Goal: Information Seeking & Learning: Learn about a topic

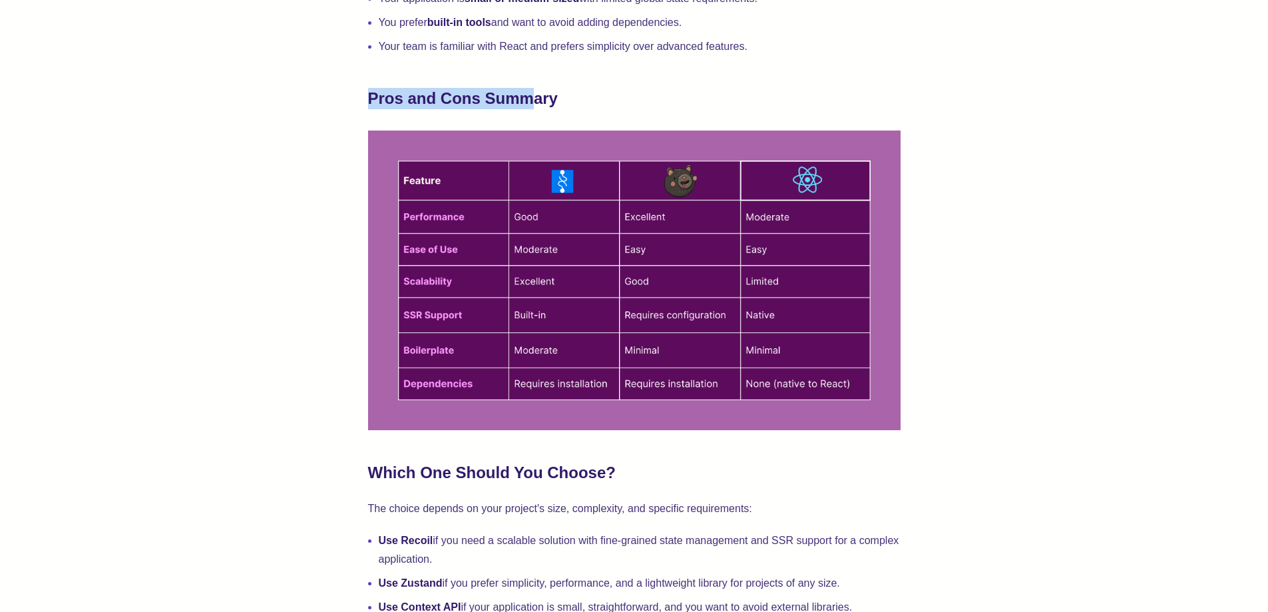
drag, startPoint x: 406, startPoint y: 97, endPoint x: 569, endPoint y: 99, distance: 163.1
click at [558, 95] on strong "Pros and Cons Summary" at bounding box center [463, 98] width 190 height 18
click at [596, 108] on h2 "Pros and Cons Summary" at bounding box center [634, 98] width 532 height 21
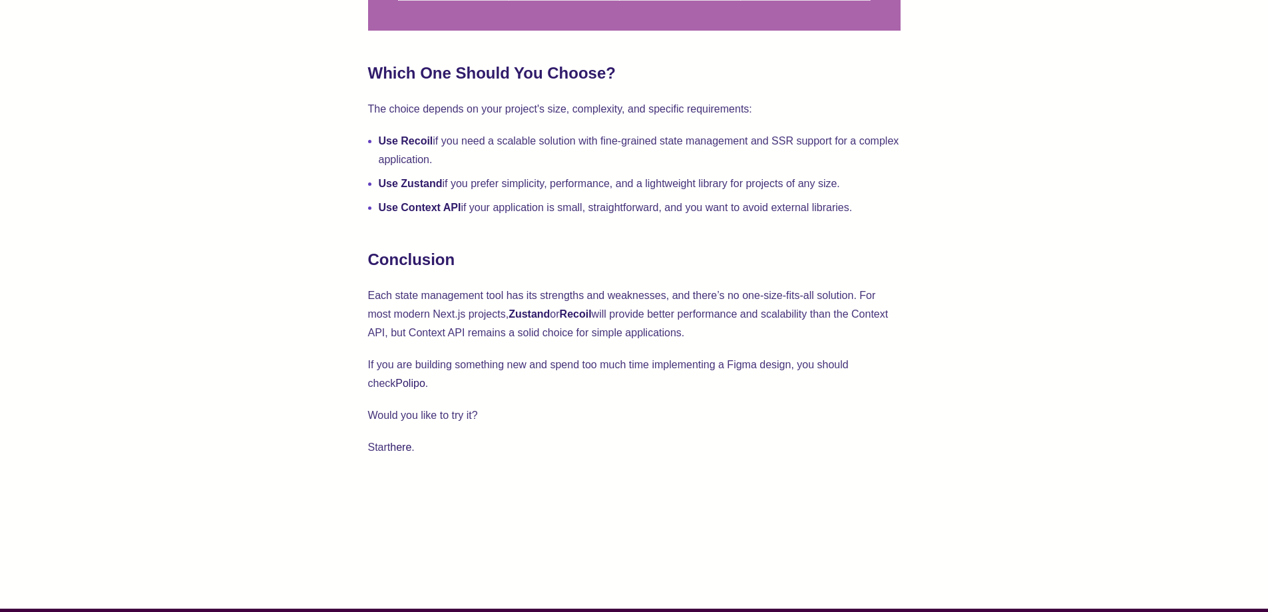
scroll to position [4080, 0]
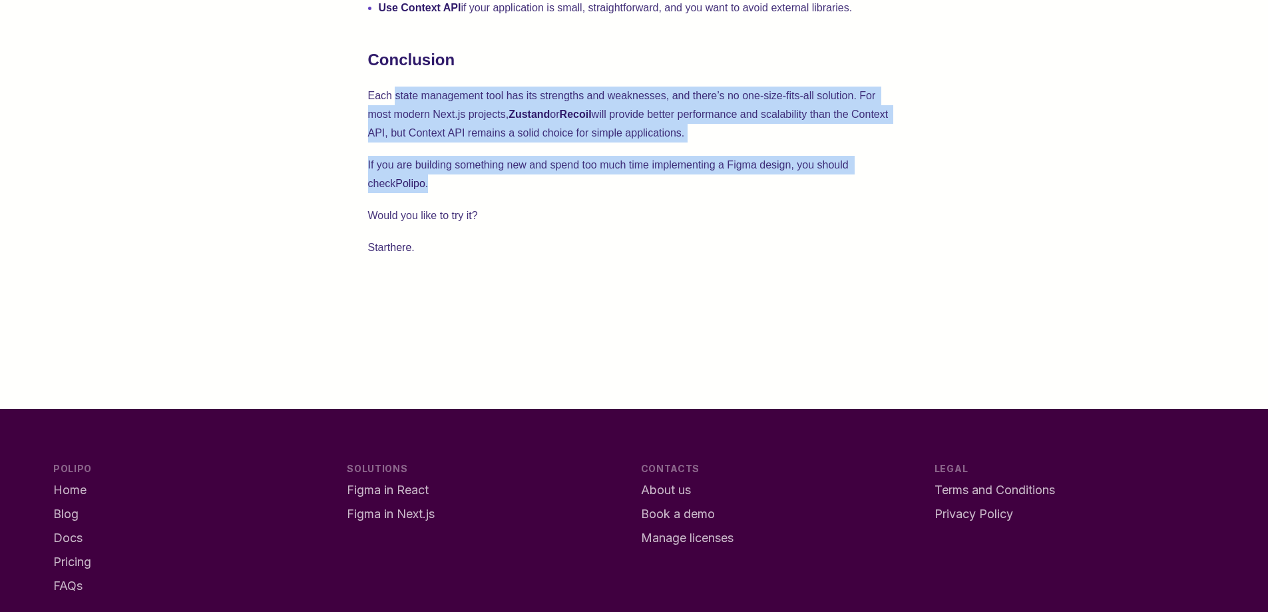
drag, startPoint x: 404, startPoint y: 99, endPoint x: 601, endPoint y: 256, distance: 252.4
click at [610, 256] on p "Start here ." at bounding box center [634, 247] width 532 height 19
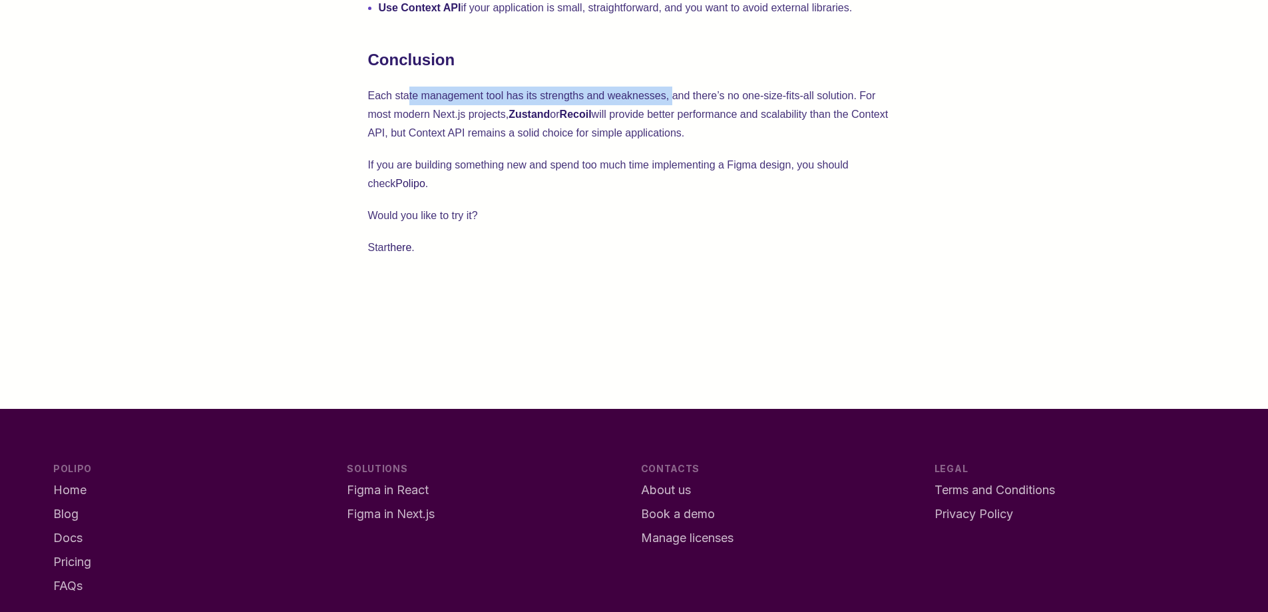
drag, startPoint x: 449, startPoint y: 103, endPoint x: 675, endPoint y: 100, distance: 225.6
click at [675, 100] on p "Each state management tool has its strengths and weaknesses, and there’s no one…" at bounding box center [634, 115] width 532 height 56
drag, startPoint x: 683, startPoint y: 97, endPoint x: 829, endPoint y: 97, distance: 146.4
click at [829, 97] on p "Each state management tool has its strengths and weaknesses, and there’s no one…" at bounding box center [634, 115] width 532 height 56
click at [835, 135] on p "Each state management tool has its strengths and weaknesses, and there’s no one…" at bounding box center [634, 115] width 532 height 56
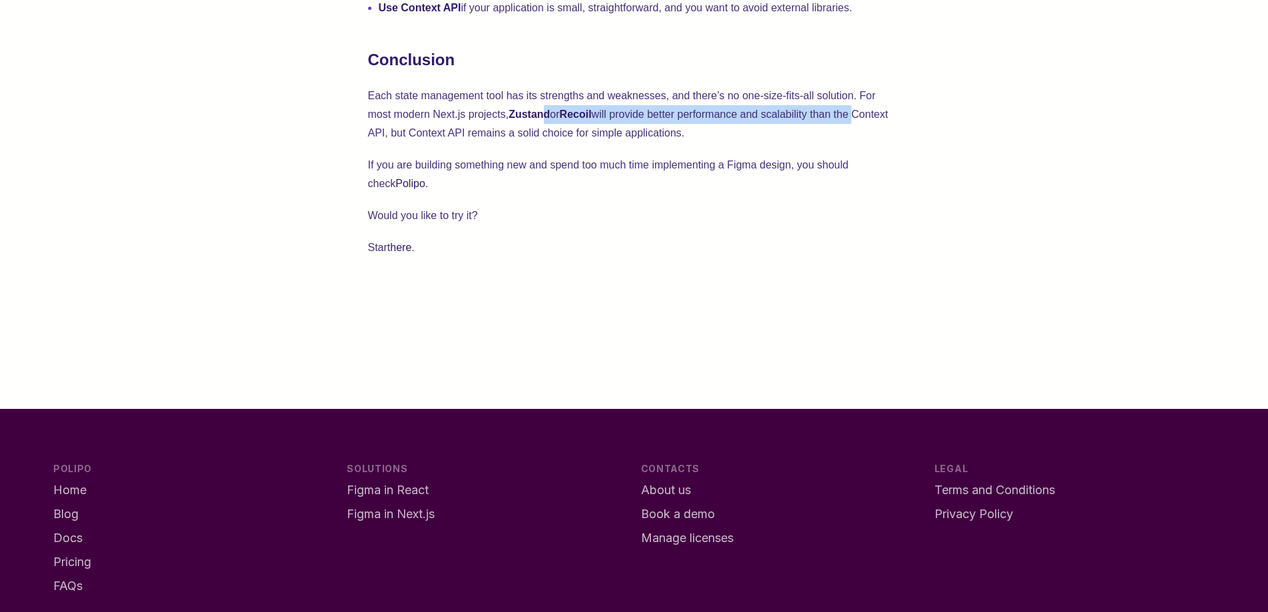
drag, startPoint x: 858, startPoint y: 111, endPoint x: 532, endPoint y: 125, distance: 325.7
click at [544, 125] on p "Each state management tool has its strengths and weaknesses, and there’s no one…" at bounding box center [634, 115] width 532 height 56
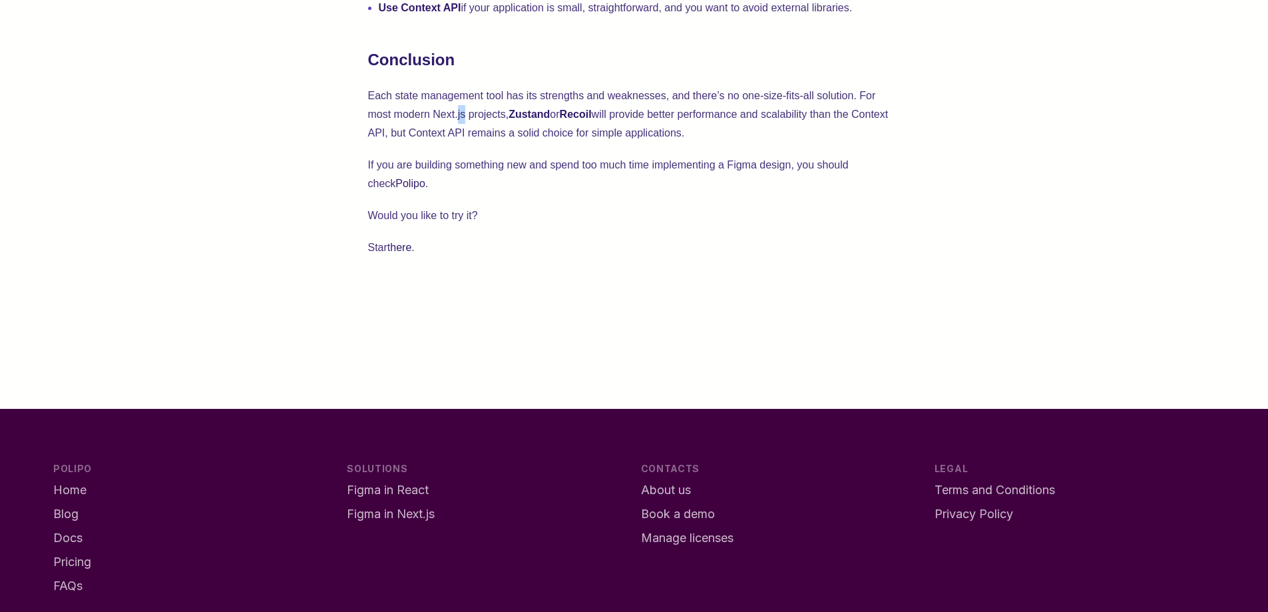
drag, startPoint x: 461, startPoint y: 124, endPoint x: 430, endPoint y: 124, distance: 31.3
click at [447, 124] on p "Each state management tool has its strengths and weaknesses, and there’s no one…" at bounding box center [634, 115] width 532 height 56
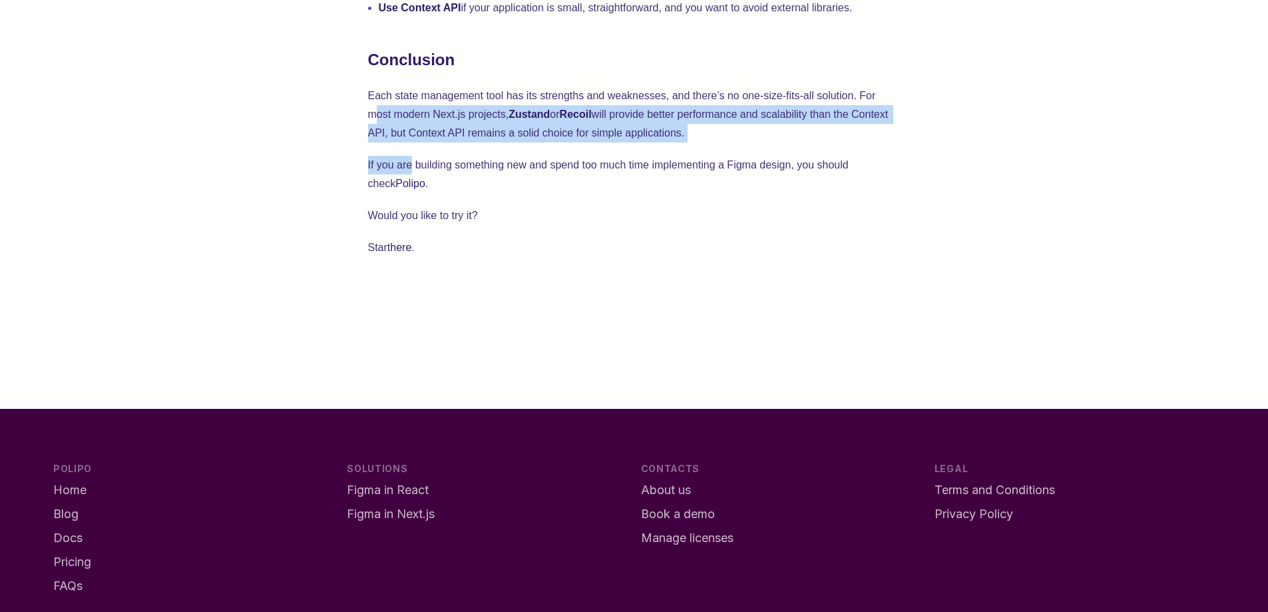
drag, startPoint x: 375, startPoint y: 120, endPoint x: 483, endPoint y: 207, distance: 138.7
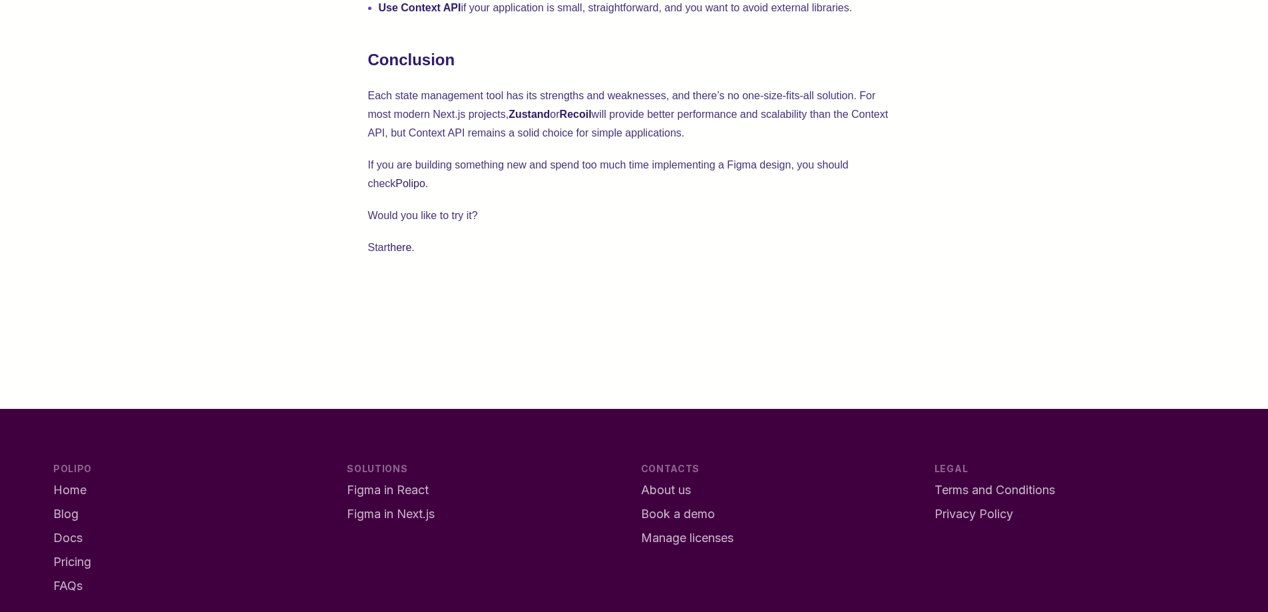
drag, startPoint x: 660, startPoint y: 115, endPoint x: 811, endPoint y: 115, distance: 151.7
click at [811, 115] on p "Each state management tool has its strengths and weaknesses, and there’s no one…" at bounding box center [634, 115] width 532 height 56
drag, startPoint x: 515, startPoint y: 119, endPoint x: 576, endPoint y: 118, distance: 61.2
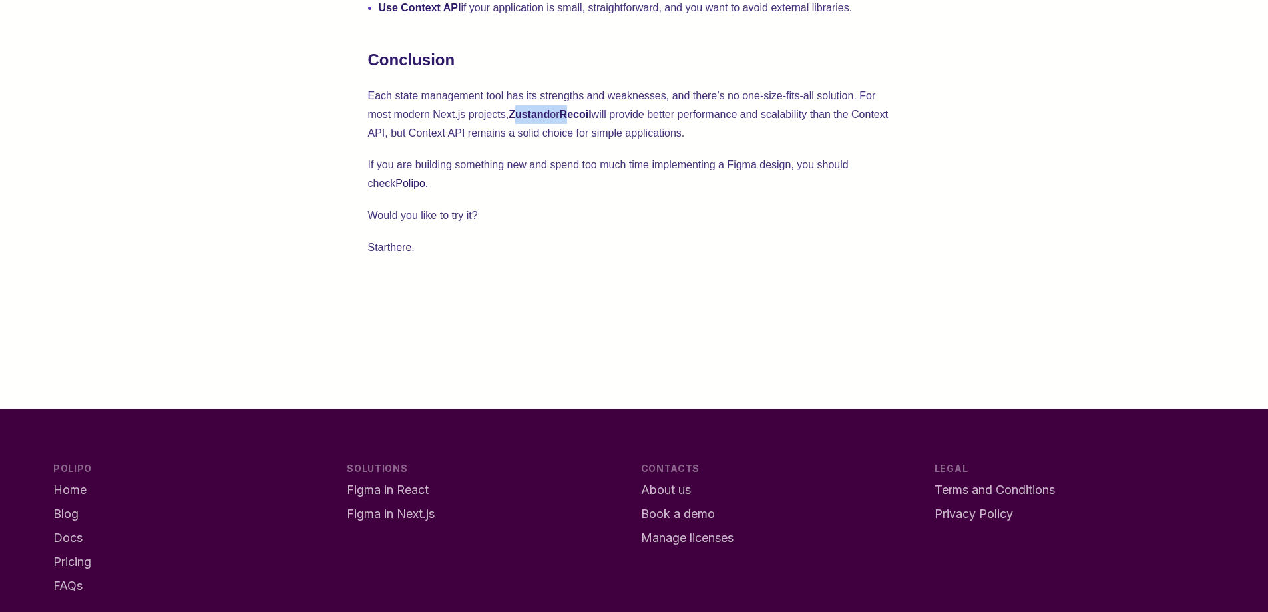
click at [576, 118] on p "Each state management tool has its strengths and weaknesses, and there’s no one…" at bounding box center [634, 115] width 532 height 56
click at [584, 131] on p "Each state management tool has its strengths and weaknesses, and there’s no one…" at bounding box center [634, 115] width 532 height 56
drag, startPoint x: 582, startPoint y: 116, endPoint x: 607, endPoint y: 120, distance: 25.6
click at [600, 116] on p "Each state management tool has its strengths and weaknesses, and there’s no one…" at bounding box center [634, 115] width 532 height 56
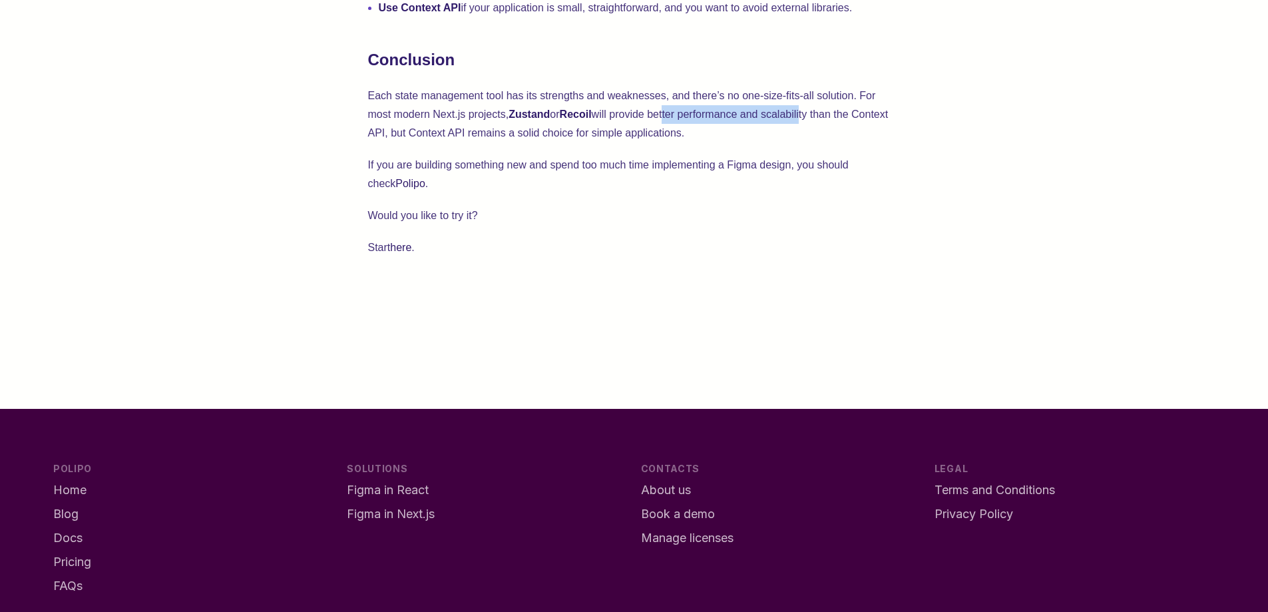
drag, startPoint x: 731, startPoint y: 116, endPoint x: 819, endPoint y: 118, distance: 88.5
click at [813, 118] on p "Each state management tool has its strengths and weaknesses, and there’s no one…" at bounding box center [634, 115] width 532 height 56
click at [827, 142] on p "Each state management tool has its strengths and weaknesses, and there’s no one…" at bounding box center [634, 115] width 532 height 56
drag, startPoint x: 824, startPoint y: 116, endPoint x: 767, endPoint y: 118, distance: 56.6
click at [767, 118] on p "Each state management tool has its strengths and weaknesses, and there’s no one…" at bounding box center [634, 115] width 532 height 56
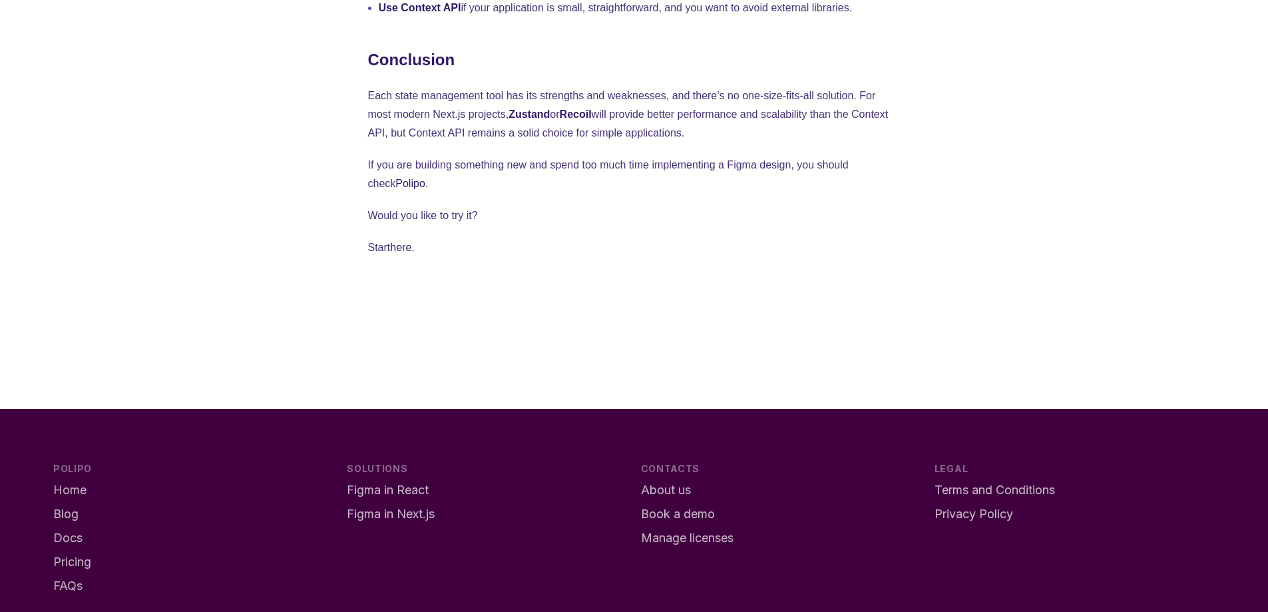
click at [766, 138] on p "Each state management tool has its strengths and weaknesses, and there’s no one…" at bounding box center [634, 115] width 532 height 56
click at [883, 120] on p "Each state management tool has its strengths and weaknesses, and there’s no one…" at bounding box center [634, 115] width 532 height 56
click at [370, 138] on p "Each state management tool has its strengths and weaknesses, and there’s no one…" at bounding box center [634, 115] width 532 height 56
click at [384, 139] on p "Each state management tool has its strengths and weaknesses, and there’s no one…" at bounding box center [634, 115] width 532 height 56
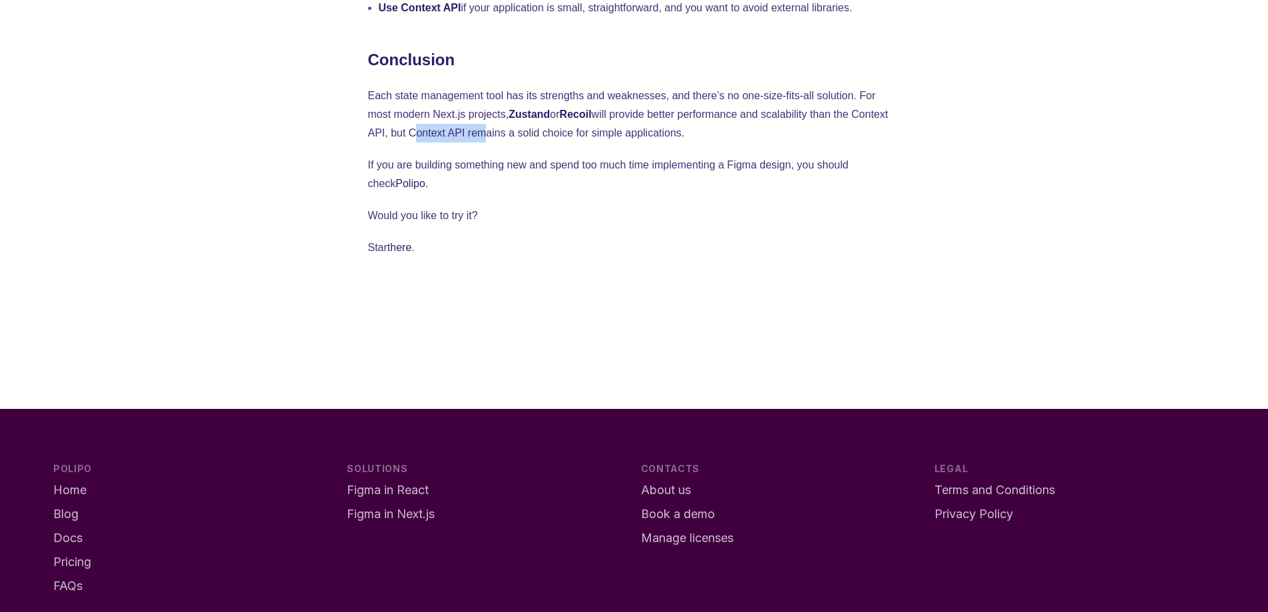
drag, startPoint x: 409, startPoint y: 139, endPoint x: 496, endPoint y: 138, distance: 87.9
click at [487, 136] on p "Each state management tool has its strengths and weaknesses, and there’s no one…" at bounding box center [634, 115] width 532 height 56
click at [542, 164] on p "If you are building something new and spend too much time implementing a Figma …" at bounding box center [634, 174] width 532 height 37
drag, startPoint x: 607, startPoint y: 136, endPoint x: 457, endPoint y: 136, distance: 150.4
click at [457, 136] on p "Each state management tool has its strengths and weaknesses, and there’s no one…" at bounding box center [634, 115] width 532 height 56
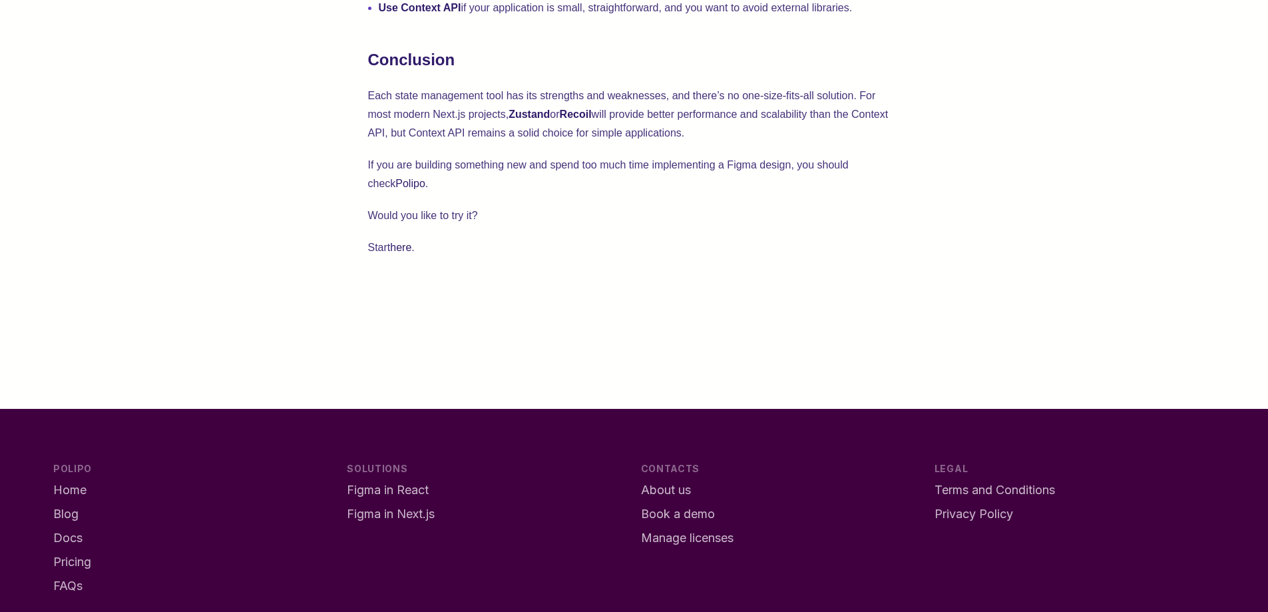
click at [556, 142] on p "Each state management tool has its strengths and weaknesses, and there’s no one…" at bounding box center [634, 115] width 532 height 56
click at [591, 138] on p "Each state management tool has its strengths and weaknesses, and there’s no one…" at bounding box center [634, 115] width 532 height 56
click at [600, 182] on p "If you are building something new and spend too much time implementing a Figma …" at bounding box center [634, 174] width 532 height 37
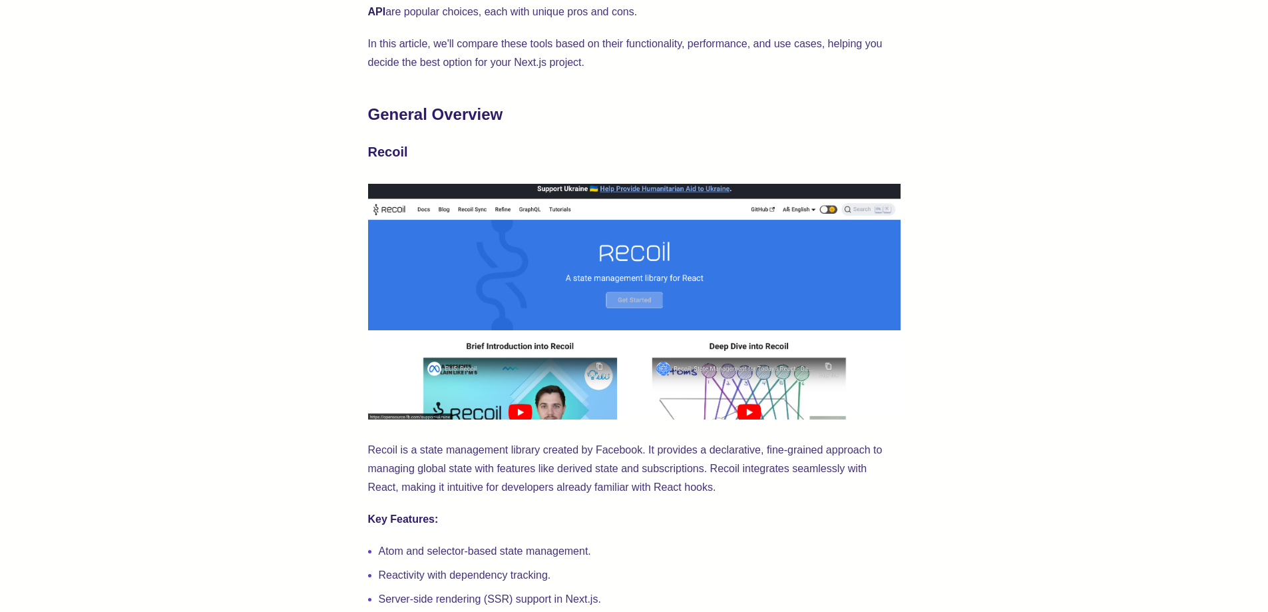
scroll to position [487, 0]
